Goal: Task Accomplishment & Management: Manage account settings

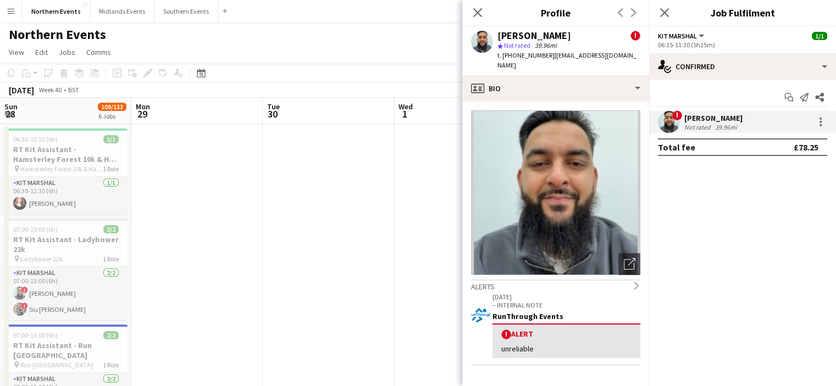
scroll to position [55, 0]
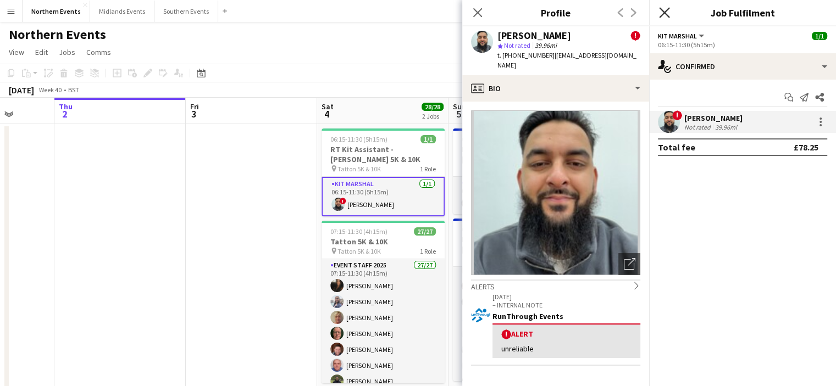
click at [667, 10] on icon at bounding box center [664, 12] width 10 height 10
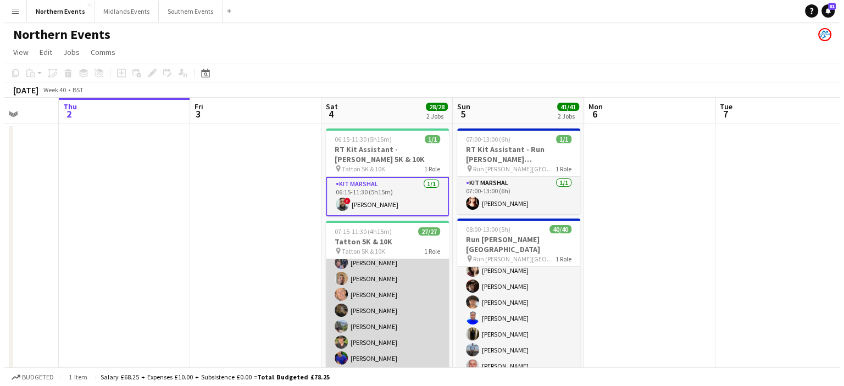
scroll to position [328, 0]
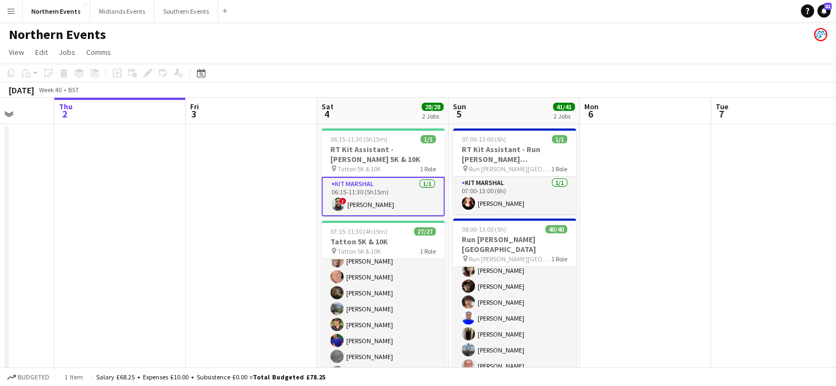
click at [13, 13] on app-icon "Menu" at bounding box center [11, 11] width 9 height 9
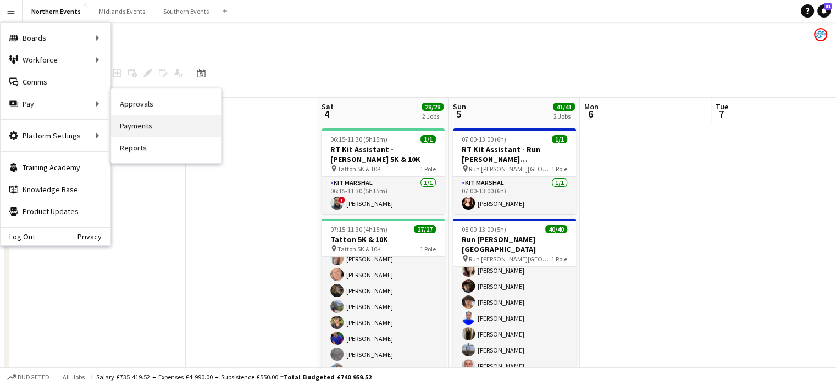
click at [140, 123] on link "Payments" at bounding box center [166, 126] width 110 height 22
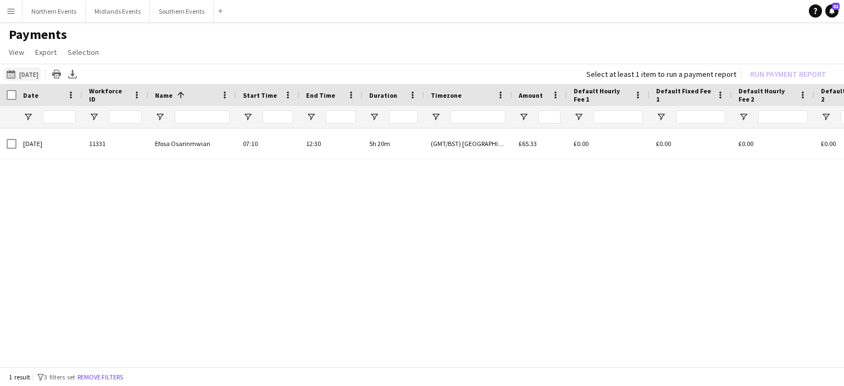
click at [34, 75] on button "[DATE] [DATE]" at bounding box center [22, 74] width 36 height 13
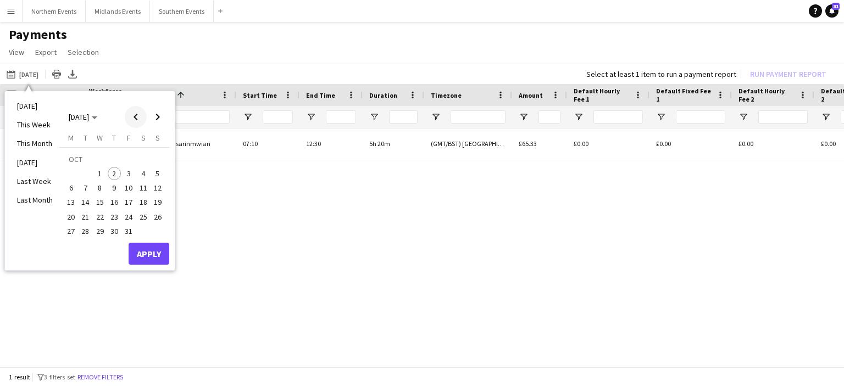
click at [138, 123] on span "Previous month" at bounding box center [136, 117] width 22 height 22
click at [157, 197] on span "21" at bounding box center [157, 202] width 13 height 13
click at [159, 249] on button "Apply" at bounding box center [149, 254] width 41 height 22
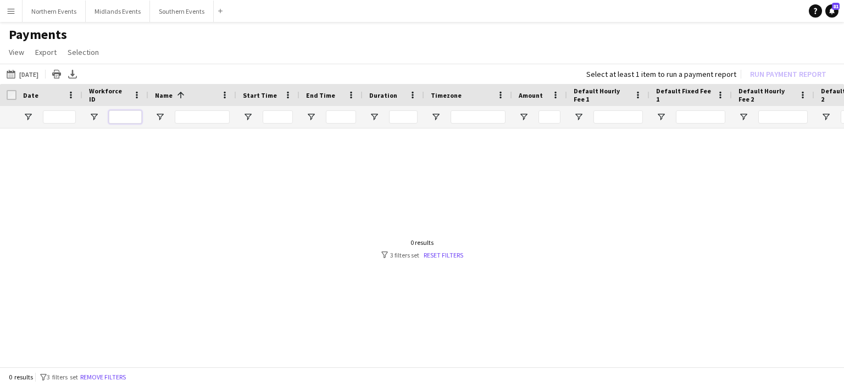
click at [119, 120] on input "Workforce ID Filter Input" at bounding box center [125, 117] width 33 height 13
click at [180, 123] on input "Name Filter Input" at bounding box center [202, 117] width 55 height 13
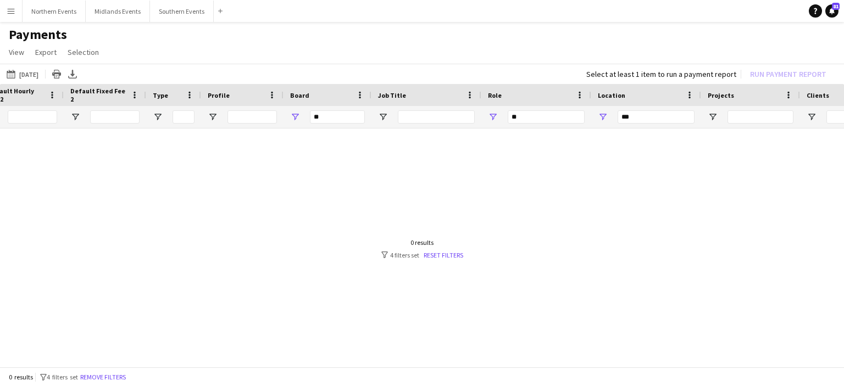
type input "**"
drag, startPoint x: 653, startPoint y: 119, endPoint x: 556, endPoint y: 119, distance: 96.8
click at [556, 119] on div "**" at bounding box center [167, 117] width 1837 height 22
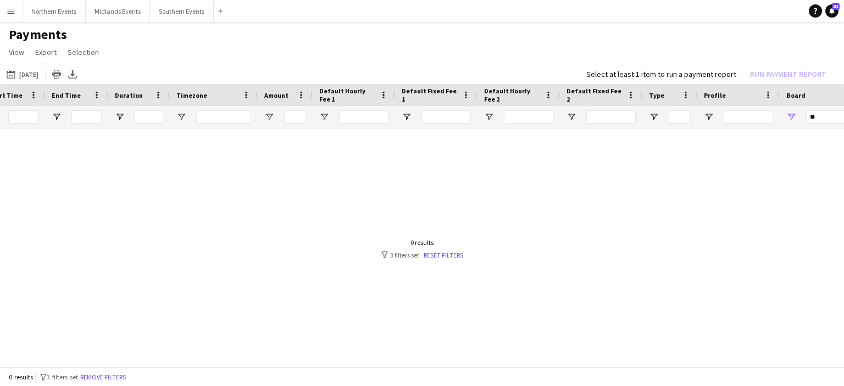
scroll to position [0, 255]
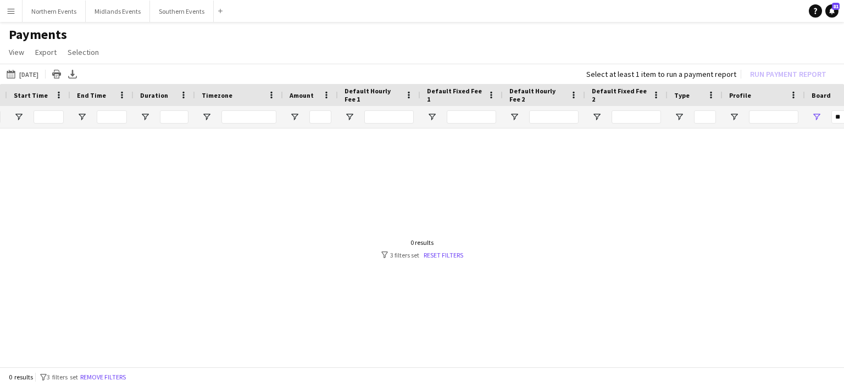
click at [12, 15] on app-icon "Menu" at bounding box center [11, 11] width 9 height 9
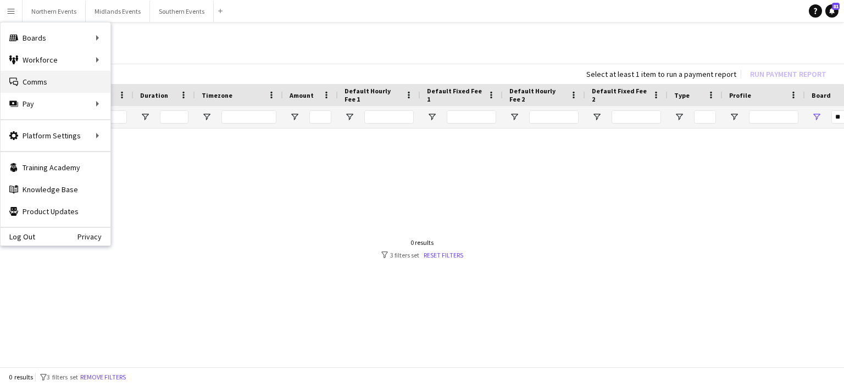
click at [32, 82] on link "Comms Comms" at bounding box center [56, 82] width 110 height 22
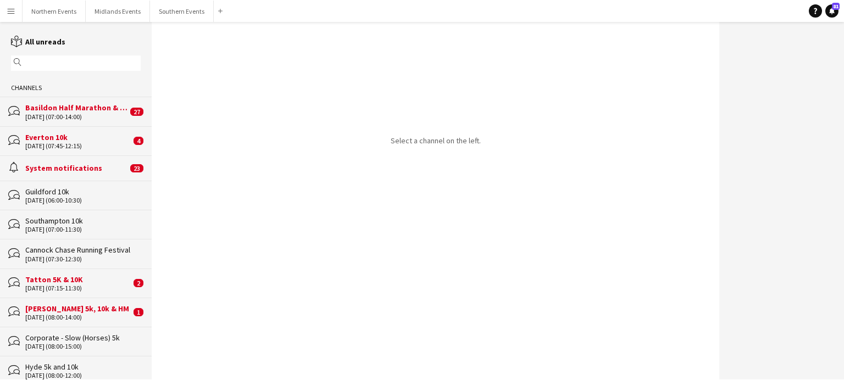
click at [19, 12] on button "Menu" at bounding box center [11, 11] width 22 height 22
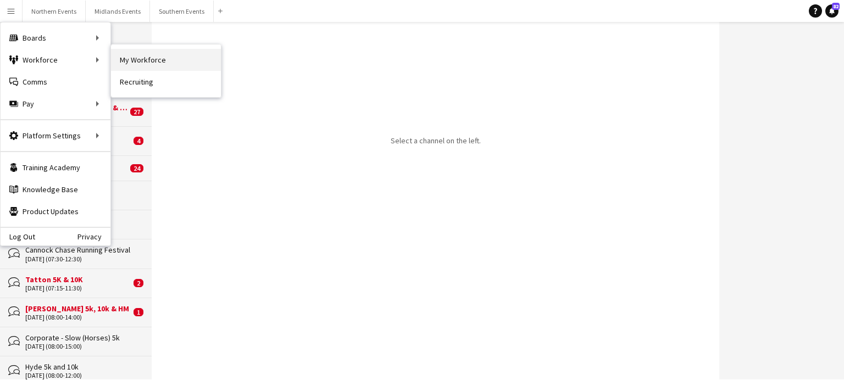
click at [143, 60] on link "My Workforce" at bounding box center [166, 60] width 110 height 22
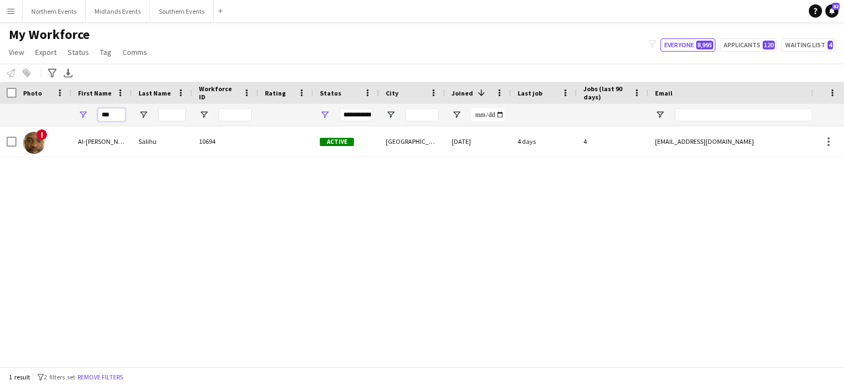
click at [121, 116] on input "***" at bounding box center [111, 114] width 27 height 13
type input "*"
click at [121, 116] on input "**" at bounding box center [111, 114] width 27 height 13
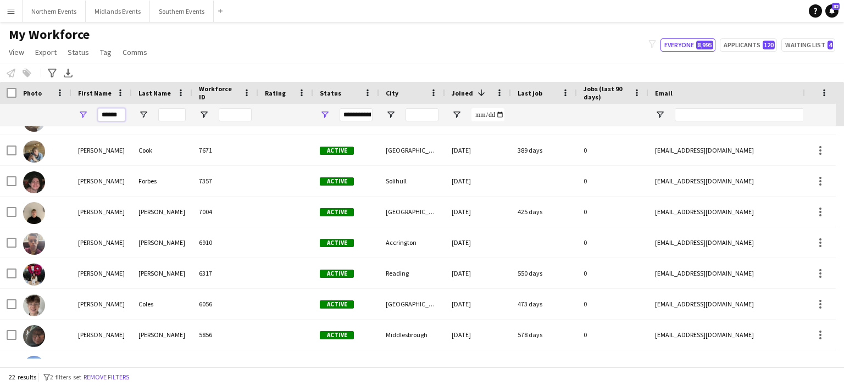
type input "******"
click at [179, 115] on input "Last Name Filter Input" at bounding box center [171, 114] width 27 height 13
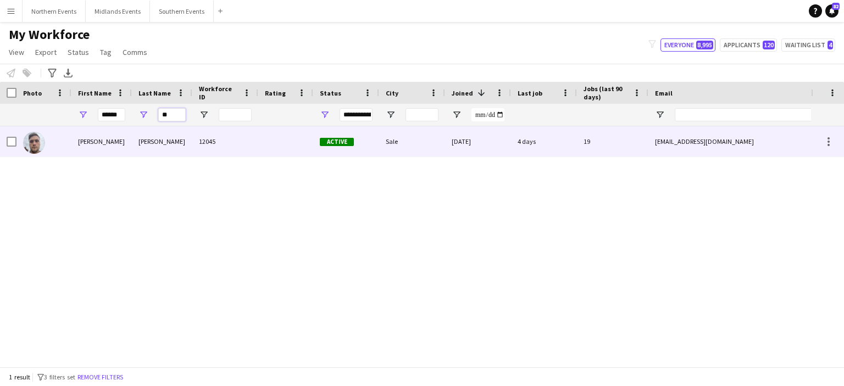
type input "**"
click at [144, 141] on div "[PERSON_NAME]" at bounding box center [162, 141] width 60 height 30
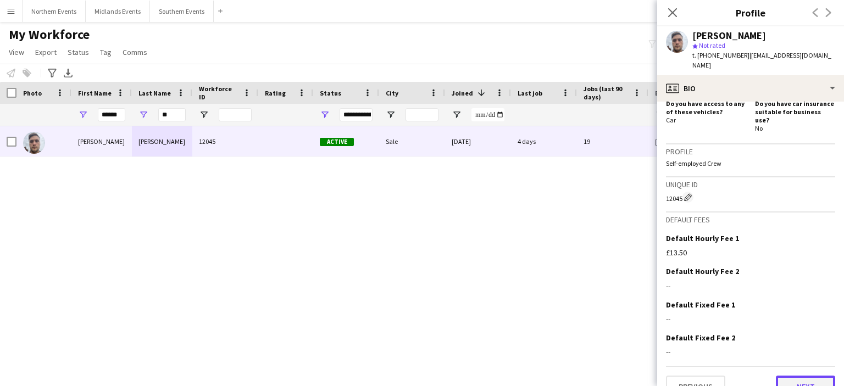
click at [805, 376] on button "Next" at bounding box center [805, 387] width 59 height 22
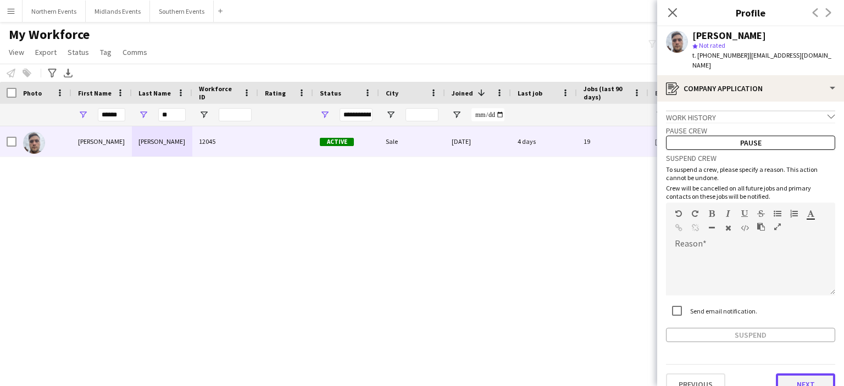
click at [794, 375] on button "Next" at bounding box center [805, 385] width 59 height 22
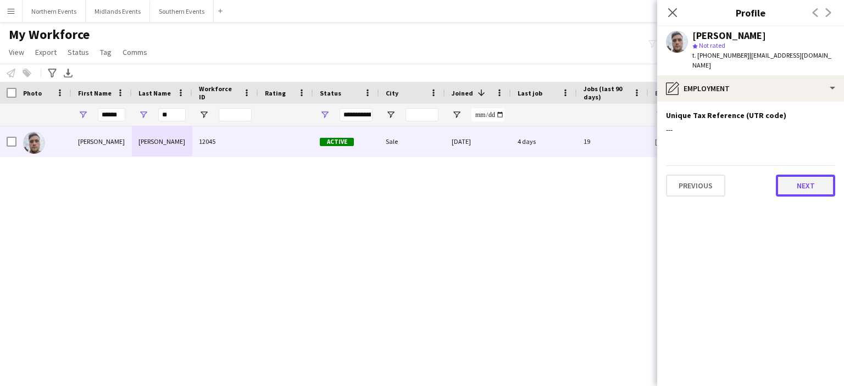
click at [812, 180] on button "Next" at bounding box center [805, 186] width 59 height 22
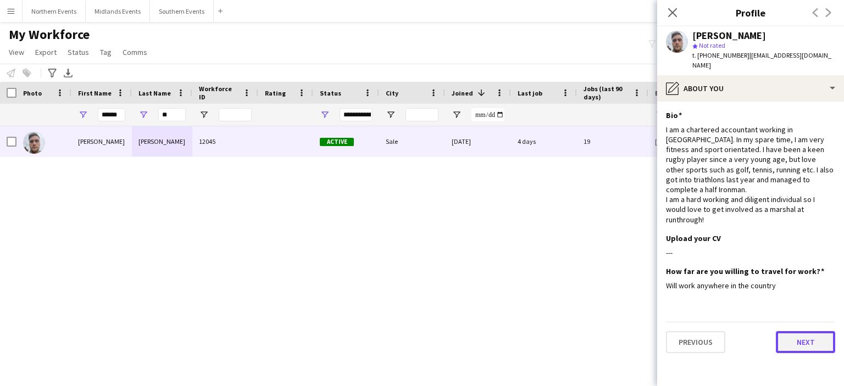
click at [796, 332] on button "Next" at bounding box center [805, 343] width 59 height 22
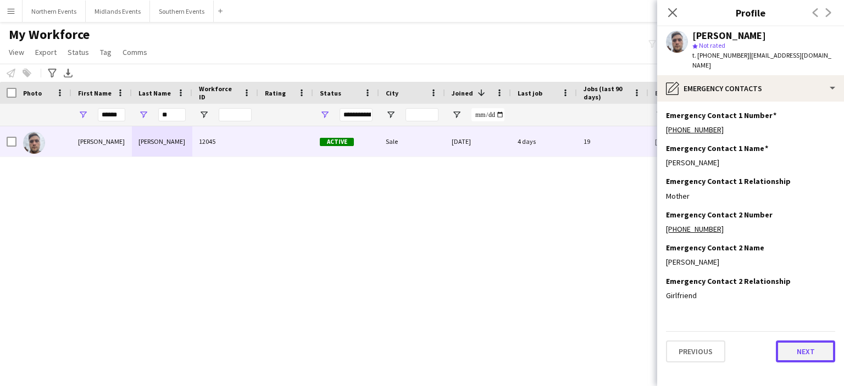
click at [799, 341] on button "Next" at bounding box center [805, 352] width 59 height 22
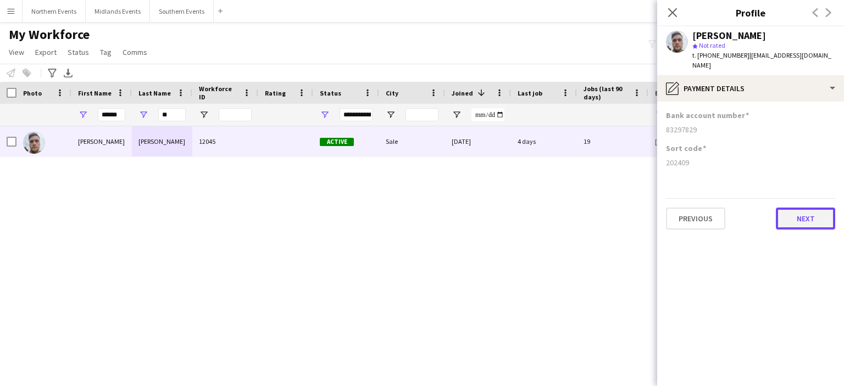
click at [803, 213] on button "Next" at bounding box center [805, 219] width 59 height 22
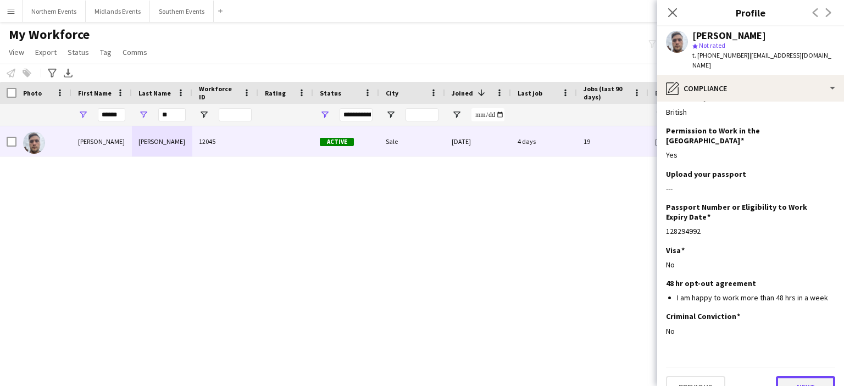
click at [797, 377] on button "Next" at bounding box center [805, 388] width 59 height 22
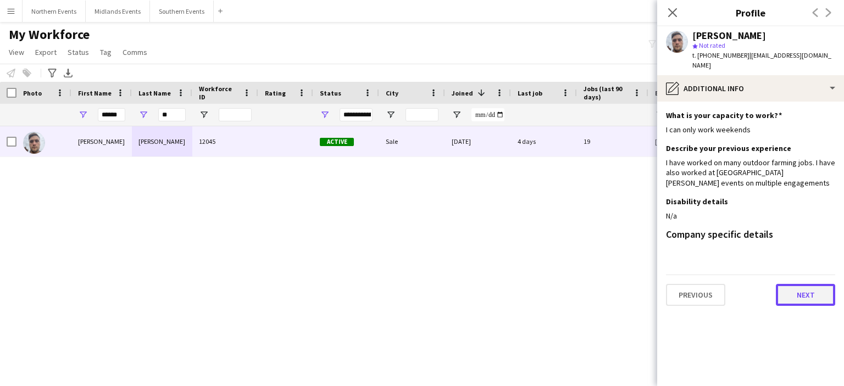
click at [810, 286] on button "Next" at bounding box center [805, 295] width 59 height 22
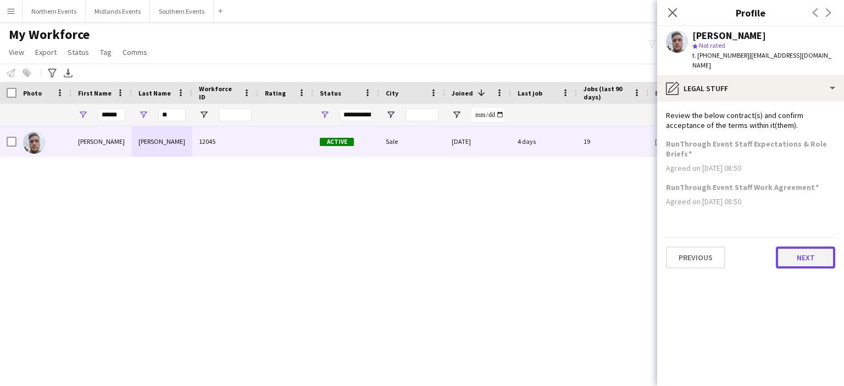
click at [806, 250] on button "Next" at bounding box center [805, 258] width 59 height 22
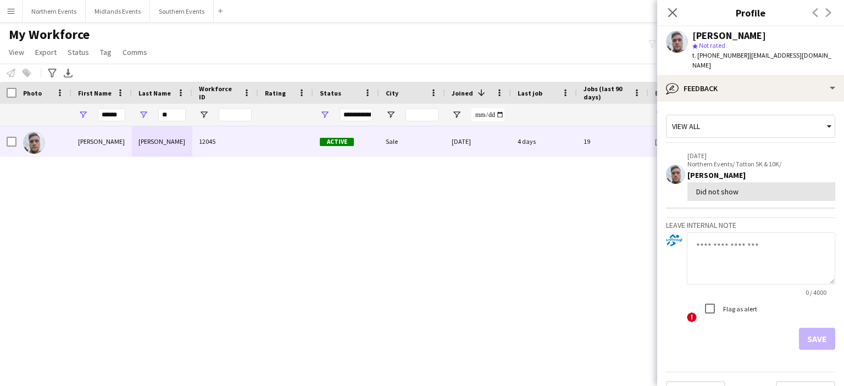
click at [800, 333] on div "Save" at bounding box center [750, 339] width 169 height 22
click at [738, 117] on div "View all" at bounding box center [745, 126] width 157 height 21
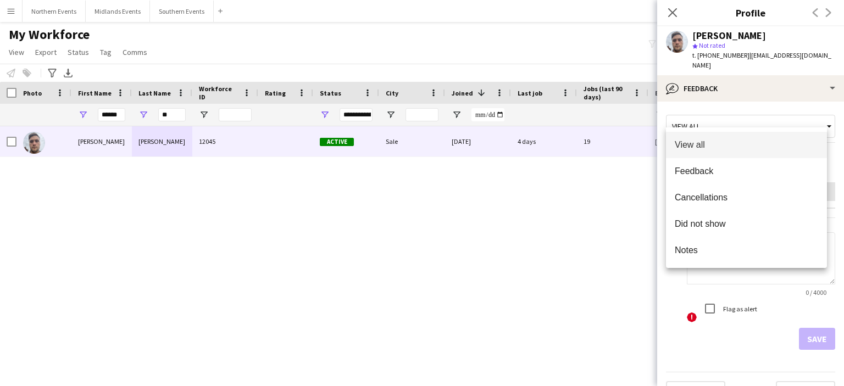
click at [672, 15] on div at bounding box center [422, 193] width 844 height 386
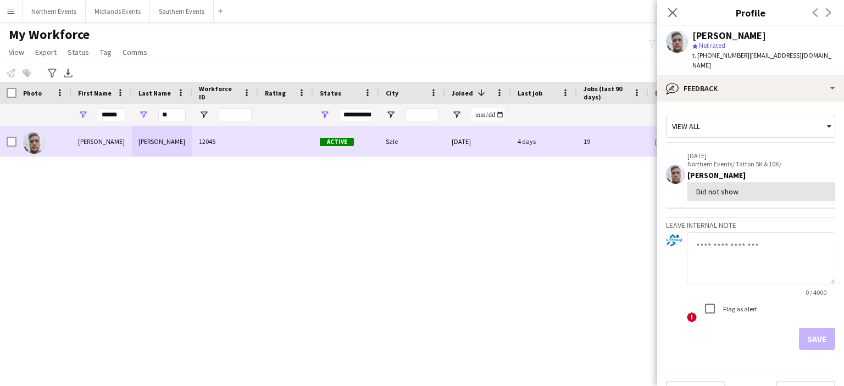
click at [136, 140] on div "[PERSON_NAME]" at bounding box center [162, 141] width 60 height 30
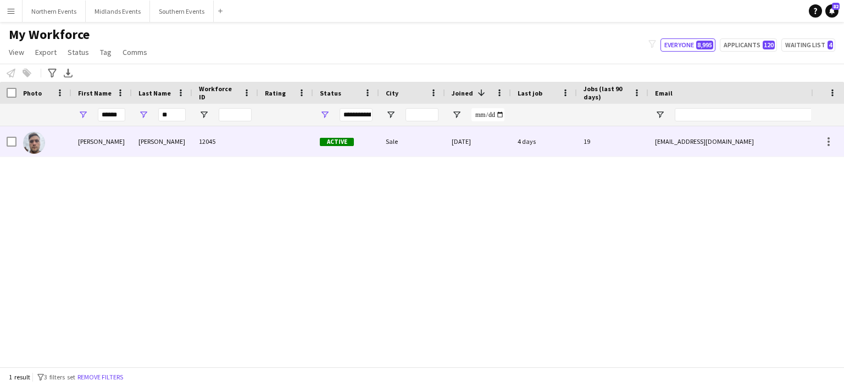
click at [139, 141] on div "[PERSON_NAME]" at bounding box center [162, 141] width 60 height 30
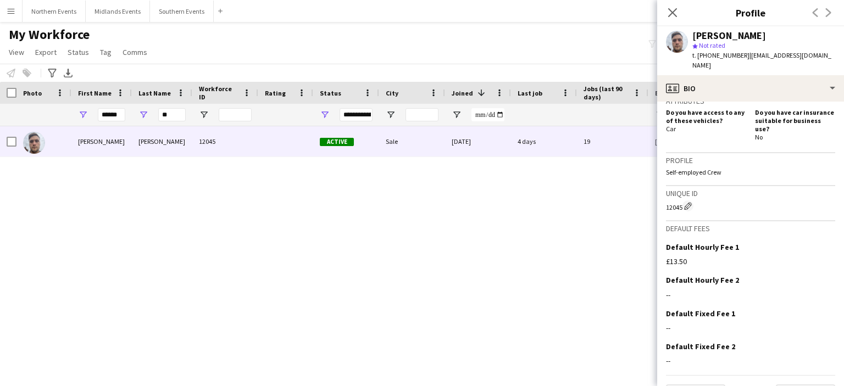
scroll to position [411, 0]
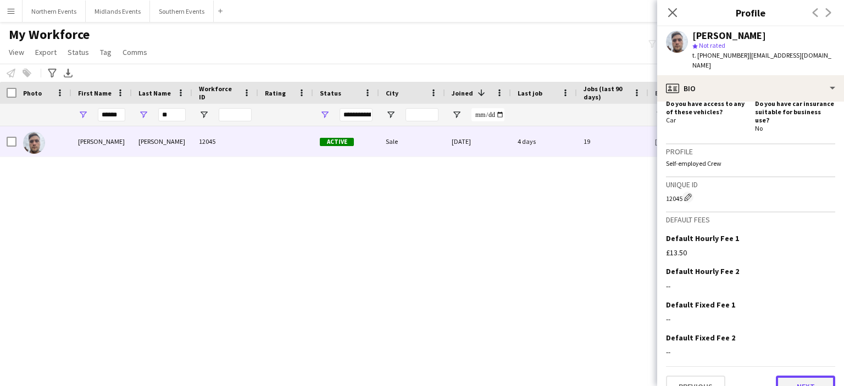
click at [790, 376] on button "Next" at bounding box center [805, 387] width 59 height 22
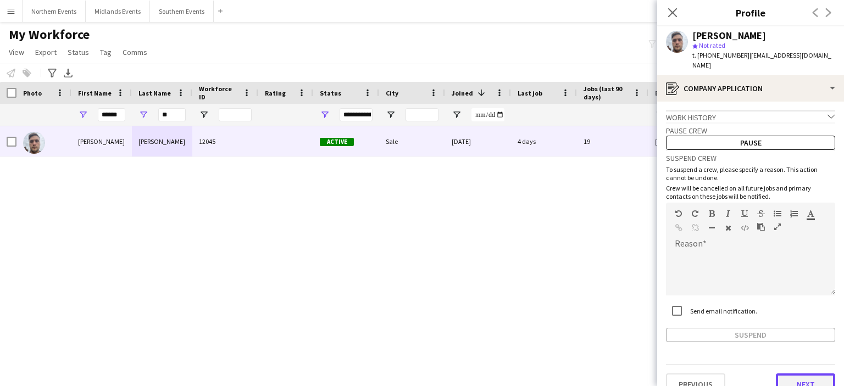
click at [794, 377] on button "Next" at bounding box center [805, 385] width 59 height 22
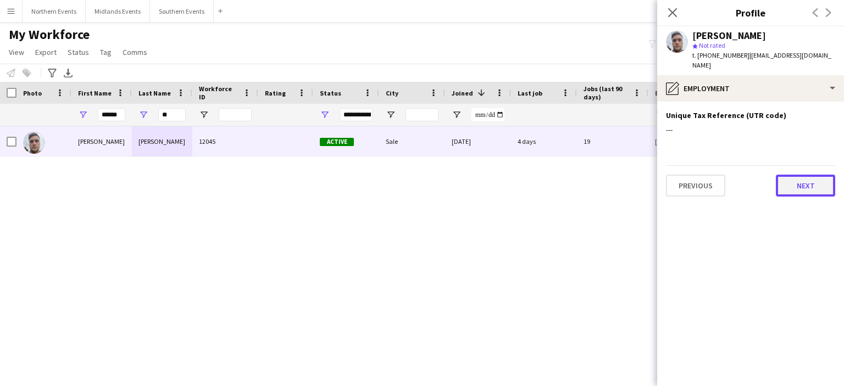
click at [792, 175] on button "Next" at bounding box center [805, 186] width 59 height 22
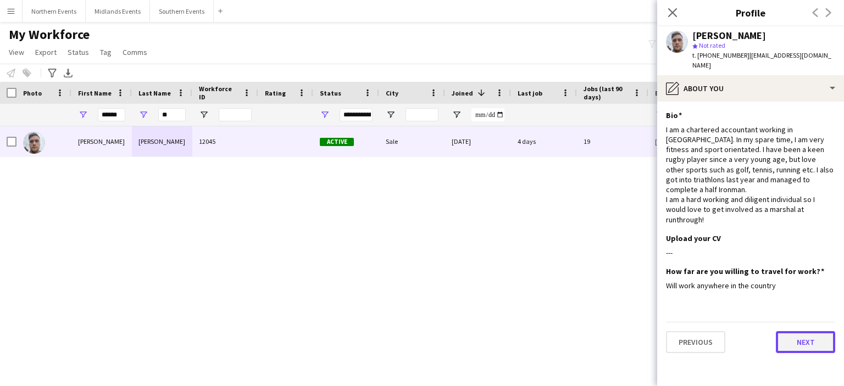
click at [809, 332] on button "Next" at bounding box center [805, 343] width 59 height 22
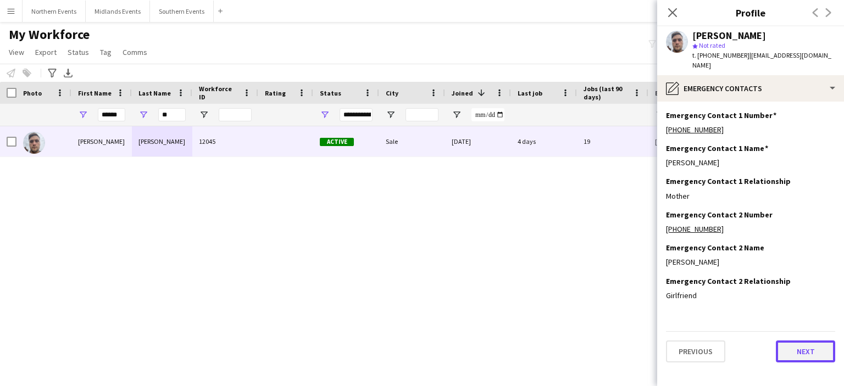
click at [810, 343] on button "Next" at bounding box center [805, 352] width 59 height 22
